Goal: Find specific page/section: Find specific page/section

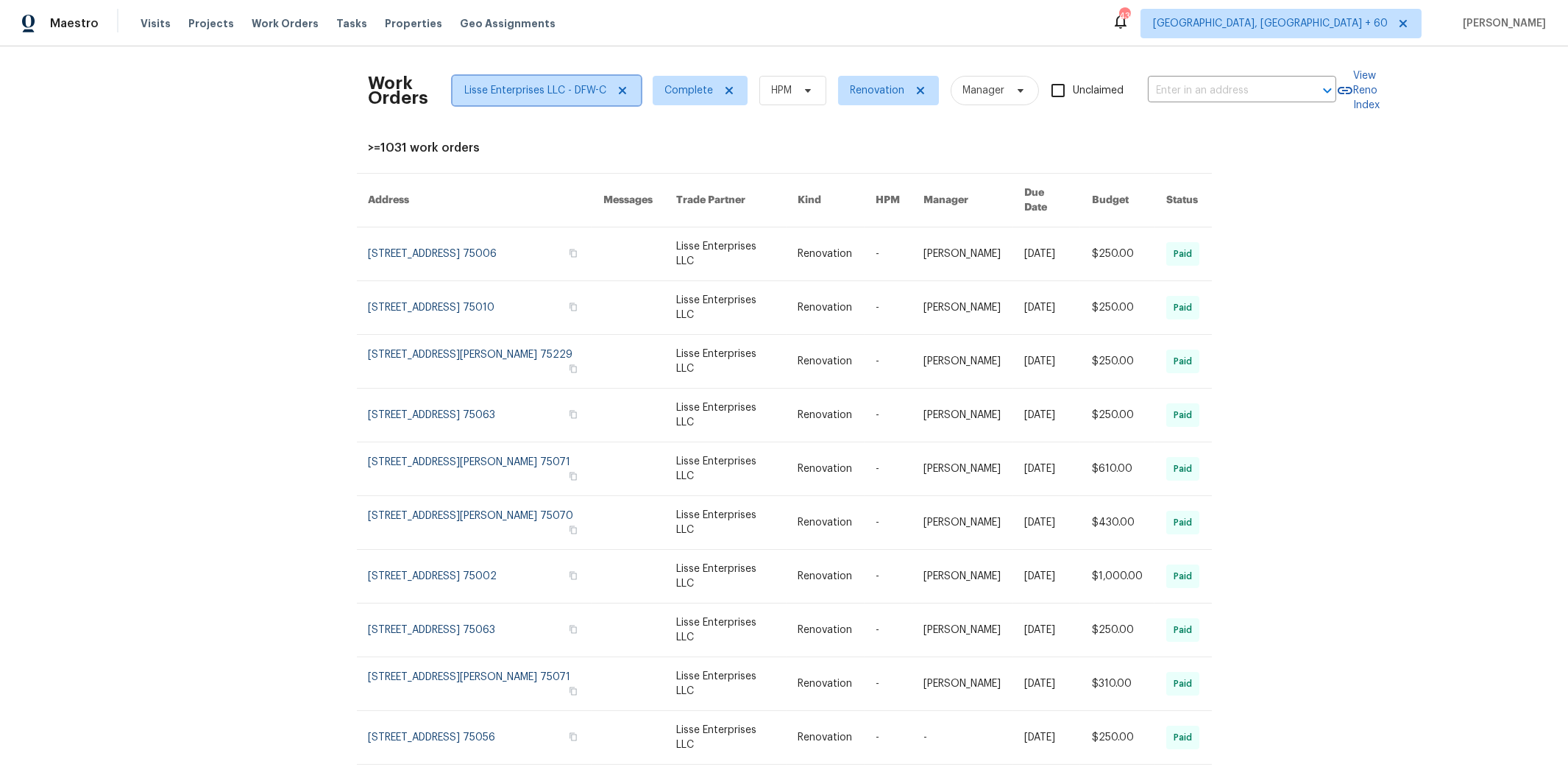
click at [617, 90] on icon at bounding box center [623, 90] width 12 height 12
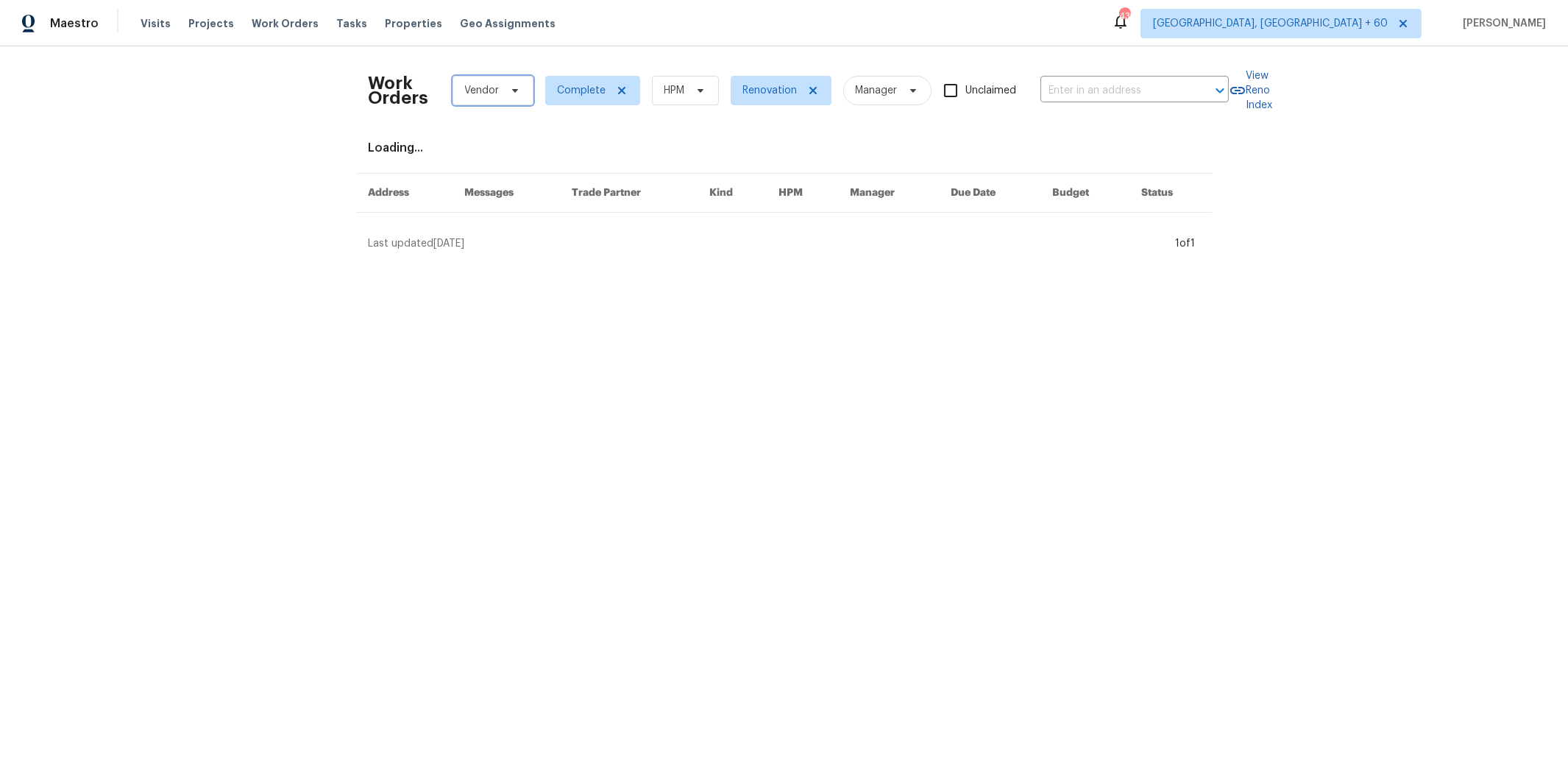
click at [505, 88] on span at bounding box center [513, 90] width 16 height 12
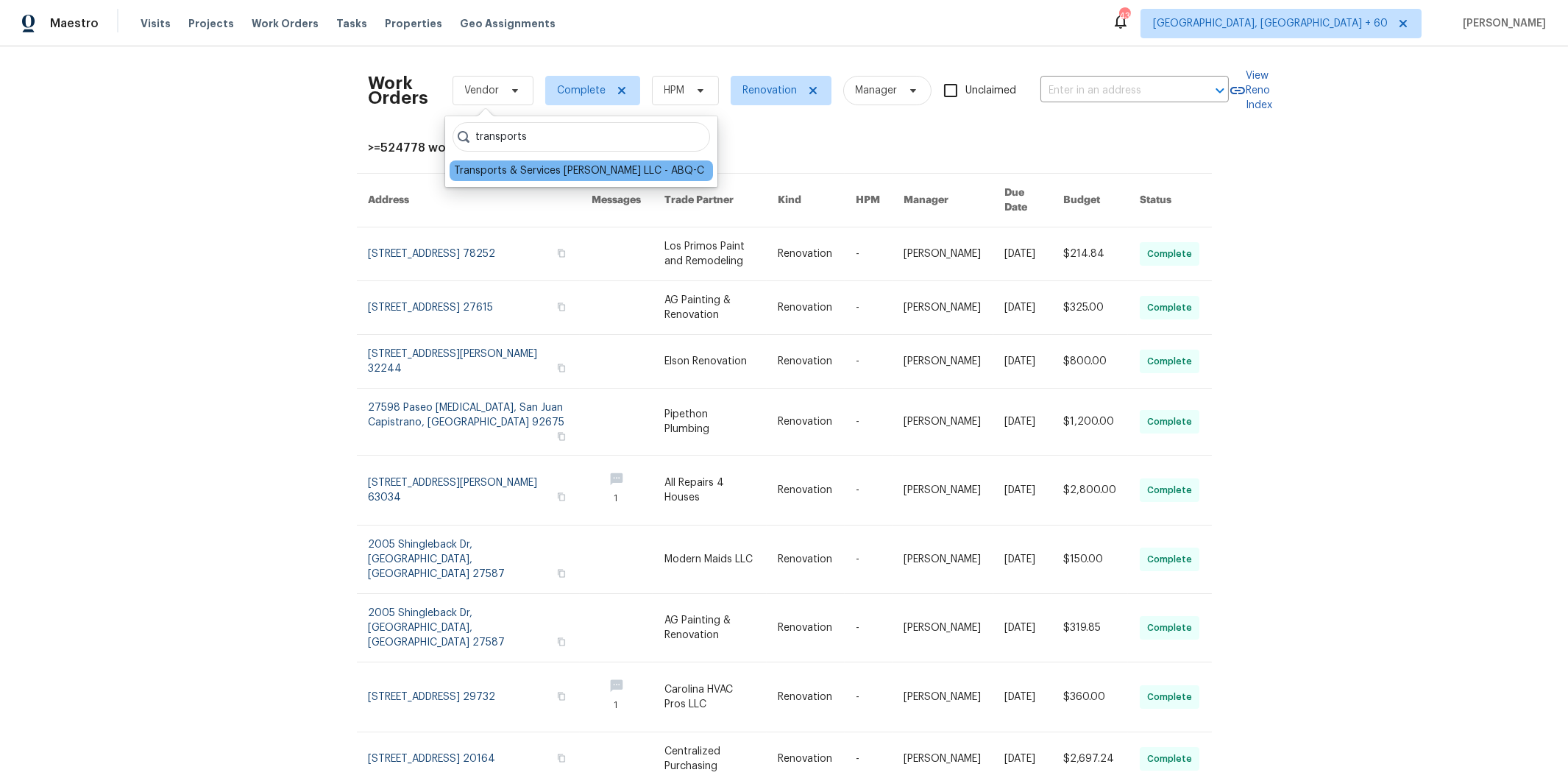
type input "transports"
click at [590, 166] on div "Transports & Services [PERSON_NAME] LLC - ABQ-C" at bounding box center [578, 171] width 250 height 15
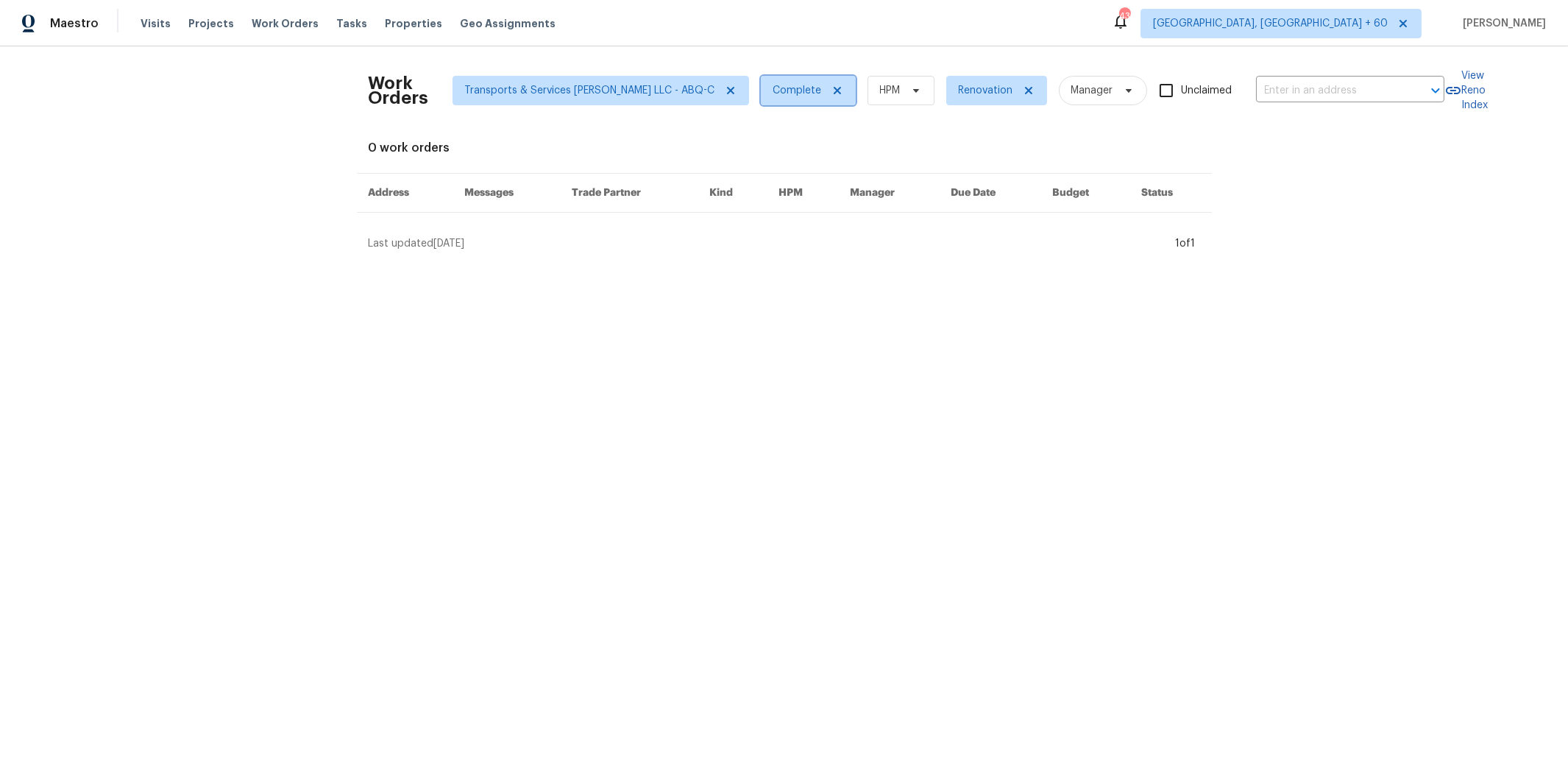
click at [833, 90] on icon at bounding box center [837, 90] width 7 height 7
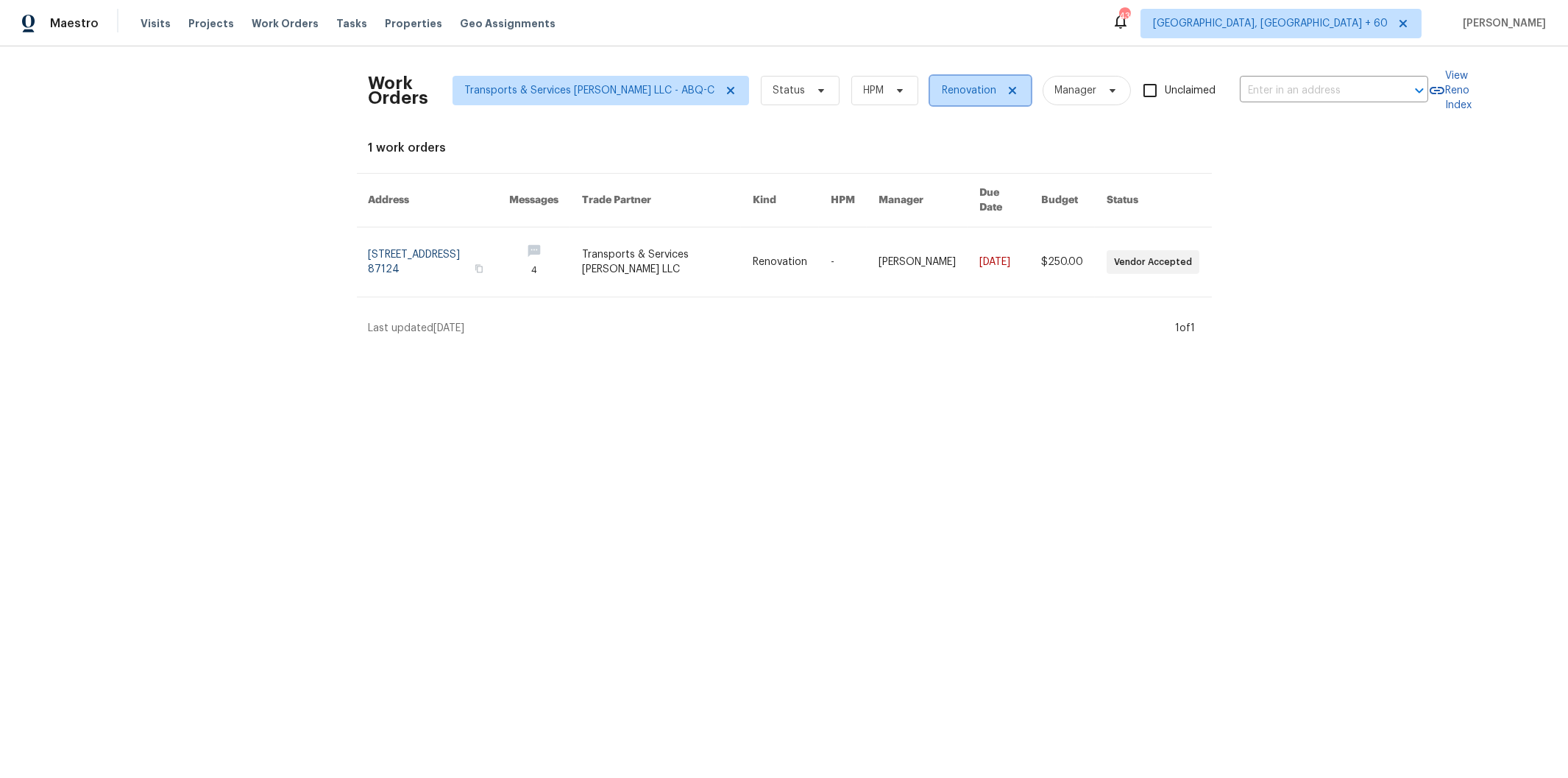
click at [1008, 90] on icon at bounding box center [1012, 90] width 7 height 7
click at [727, 90] on icon at bounding box center [730, 90] width 7 height 7
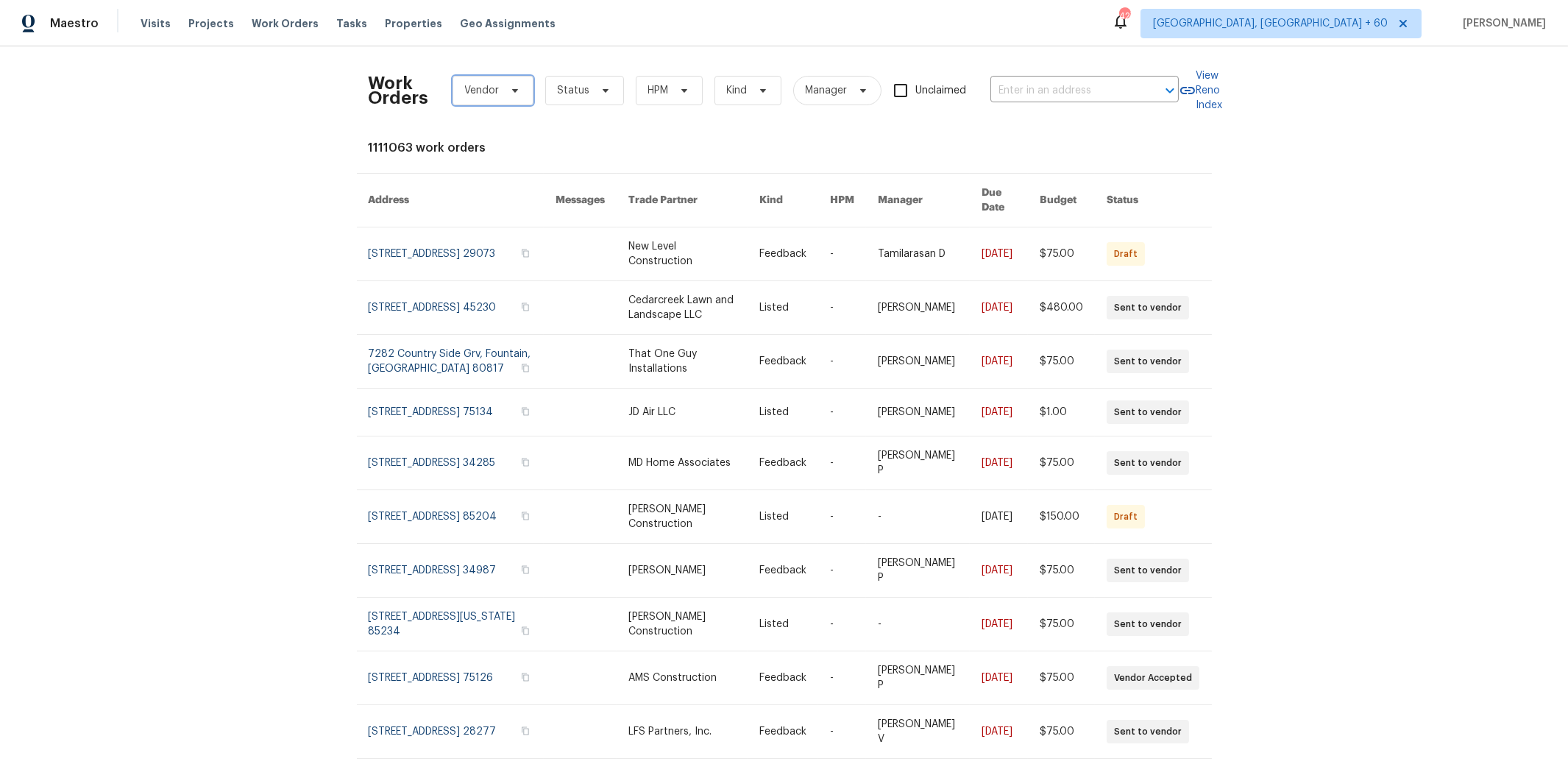
click at [475, 93] on span "Vendor" at bounding box center [482, 90] width 35 height 15
type input "[US_STATE]'s pr"
click at [539, 171] on div "[US_STATE]'s Professional Lawn Care - SLC" at bounding box center [558, 171] width 208 height 15
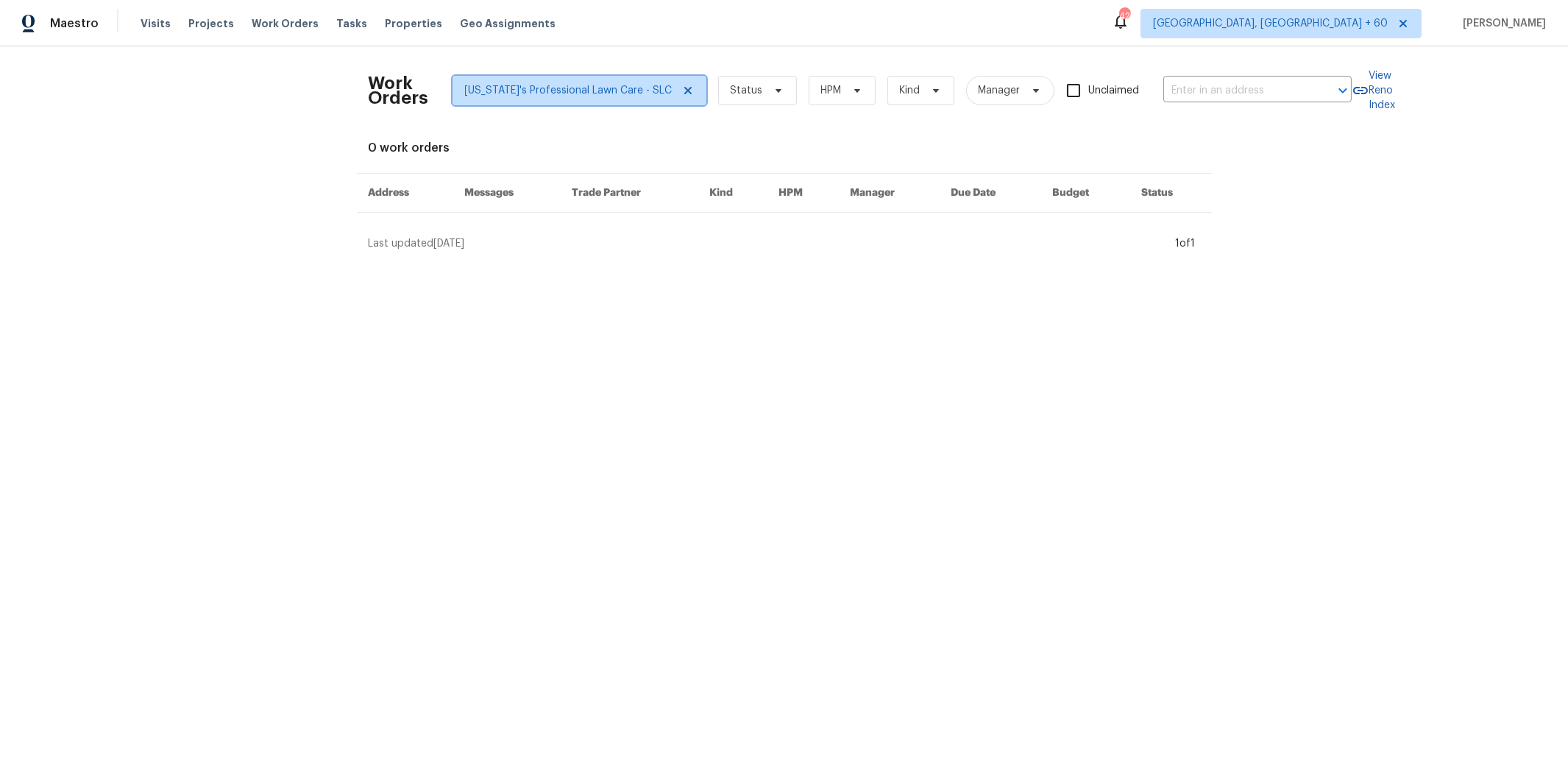
drag, startPoint x: 643, startPoint y: 91, endPoint x: 522, endPoint y: 91, distance: 121.0
click at [684, 91] on icon at bounding box center [687, 90] width 7 height 7
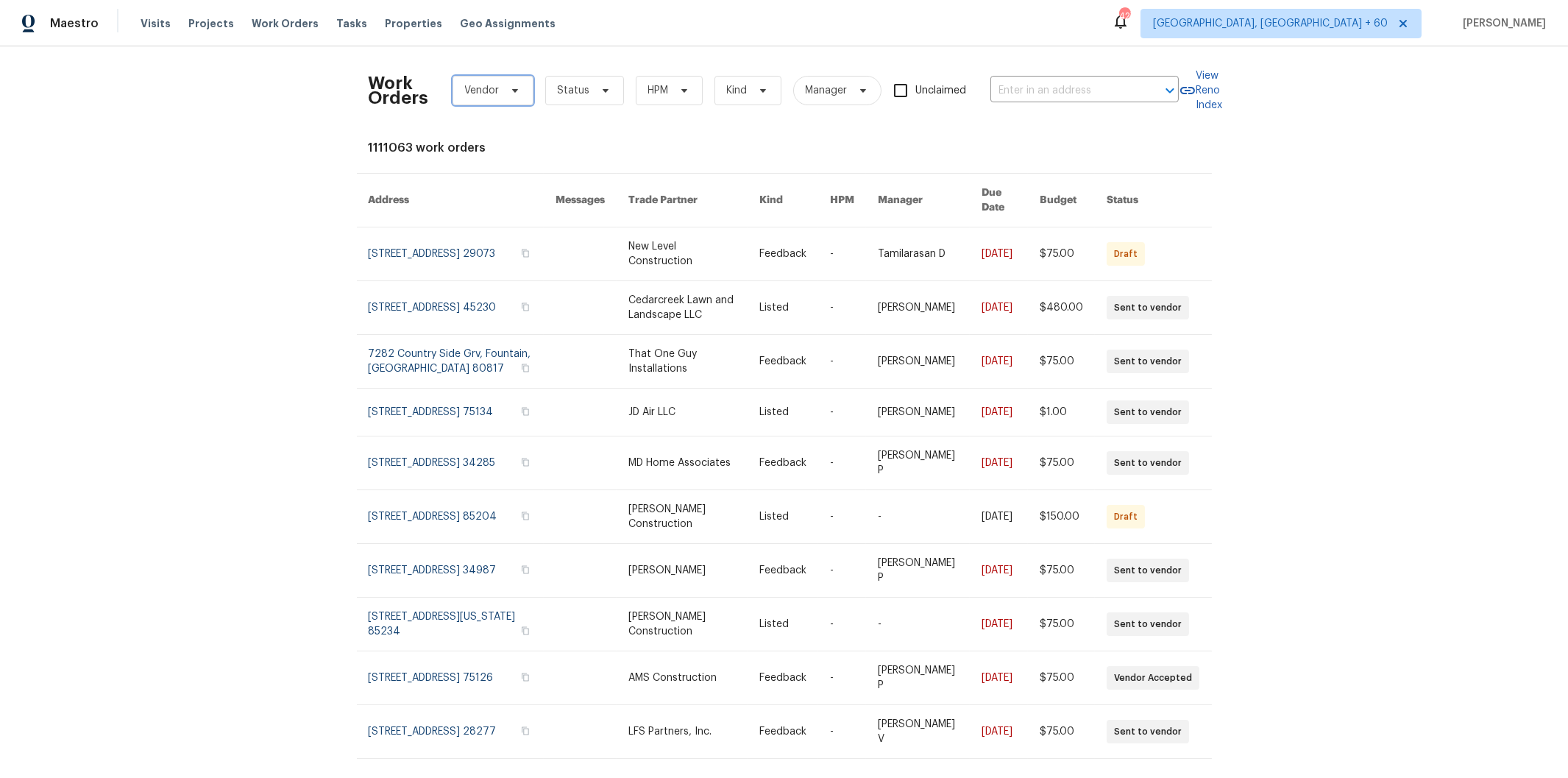
click at [487, 93] on span "Vendor" at bounding box center [482, 90] width 35 height 15
type input "king r"
click at [532, 175] on div "King Ranch Property Services - SLC" at bounding box center [538, 171] width 170 height 15
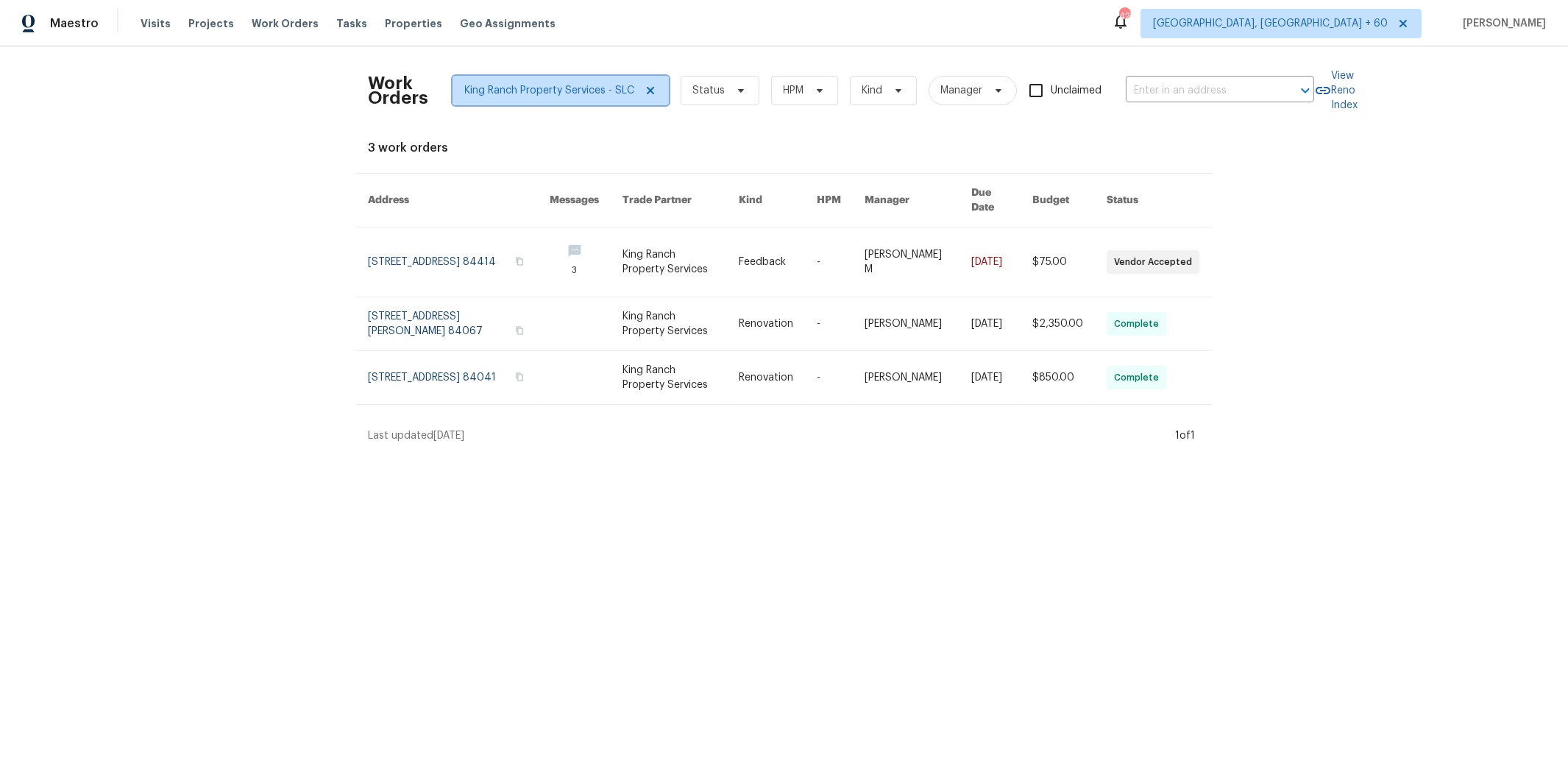
click at [646, 90] on icon at bounding box center [649, 90] width 7 height 7
